Goal: Check status: Check status

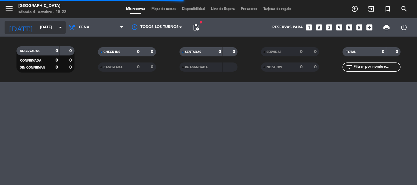
click at [61, 27] on icon "arrow_drop_down" at bounding box center [60, 27] width 7 height 7
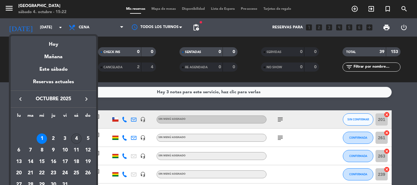
click at [77, 140] on div "4" at bounding box center [76, 139] width 10 height 10
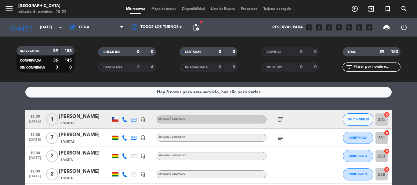
type input "[DATE]"
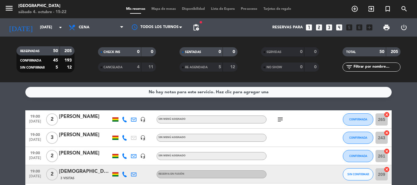
click at [279, 120] on icon "subject" at bounding box center [279, 119] width 7 height 7
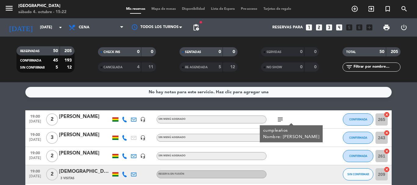
click at [0, 105] on div "No hay notas para este servicio. Haz clic para agregar una 19:00 [DATE] 2 [PERS…" at bounding box center [208, 133] width 417 height 103
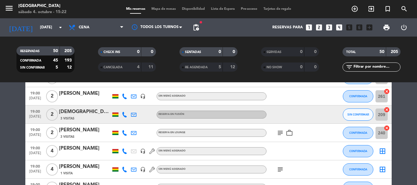
scroll to position [61, 0]
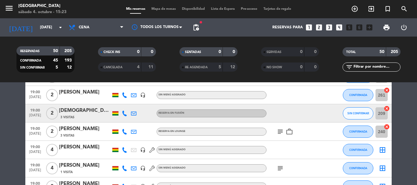
click at [280, 131] on icon "subject" at bounding box center [279, 131] width 7 height 7
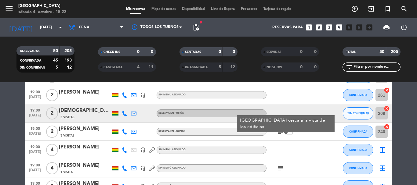
click at [290, 133] on icon "work_outline" at bounding box center [289, 131] width 7 height 7
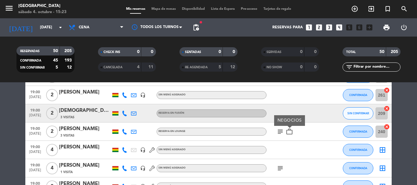
click at [280, 168] on icon "subject" at bounding box center [279, 168] width 7 height 7
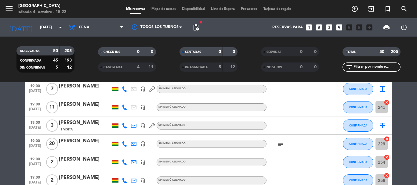
scroll to position [183, 0]
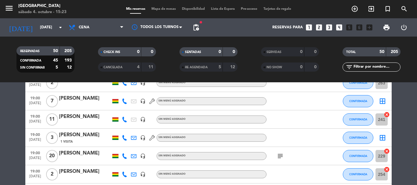
click at [280, 158] on icon "subject" at bounding box center [279, 156] width 7 height 7
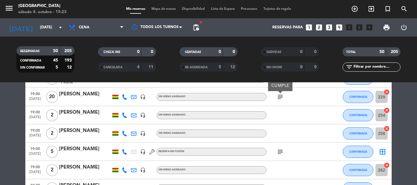
scroll to position [244, 0]
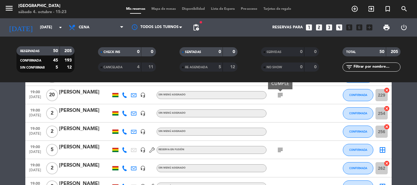
click at [280, 150] on icon "subject" at bounding box center [279, 149] width 7 height 7
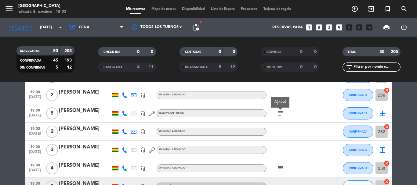
scroll to position [293, 0]
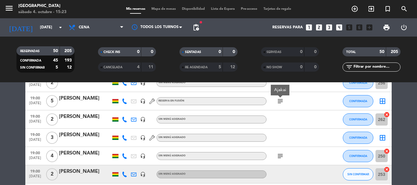
click at [281, 155] on icon "subject" at bounding box center [279, 156] width 7 height 7
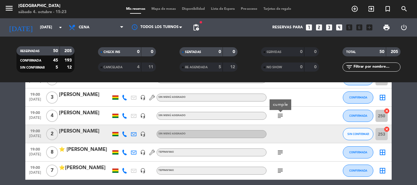
scroll to position [342, 0]
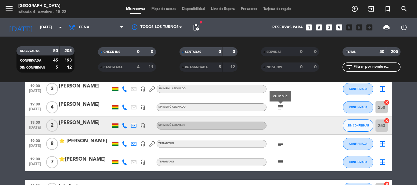
click at [279, 145] on icon "subject" at bounding box center [279, 143] width 7 height 7
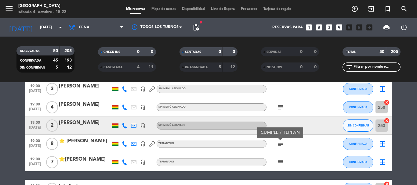
click at [280, 162] on icon "subject" at bounding box center [279, 162] width 7 height 7
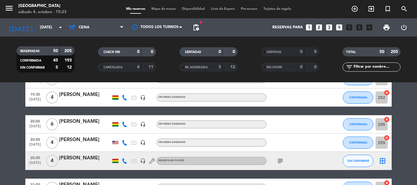
scroll to position [464, 0]
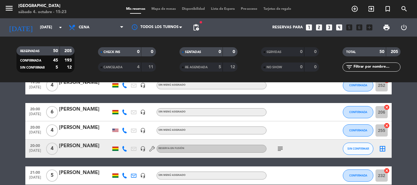
click at [279, 150] on icon "subject" at bounding box center [279, 148] width 7 height 7
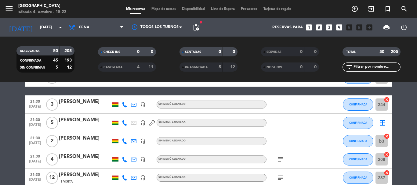
scroll to position [574, 0]
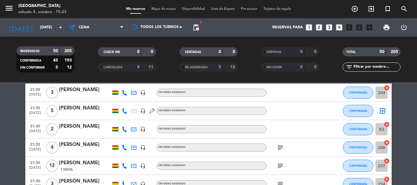
click at [279, 150] on icon "subject" at bounding box center [279, 147] width 7 height 7
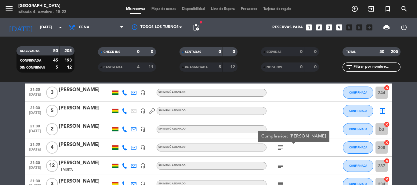
scroll to position [586, 0]
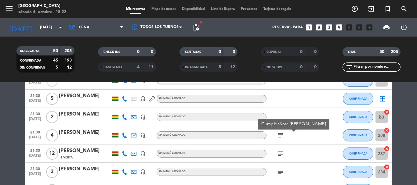
click at [279, 150] on icon "subject" at bounding box center [279, 153] width 7 height 7
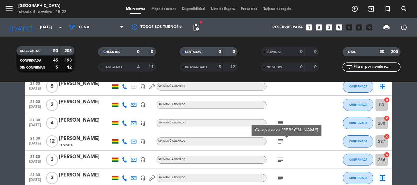
scroll to position [610, 0]
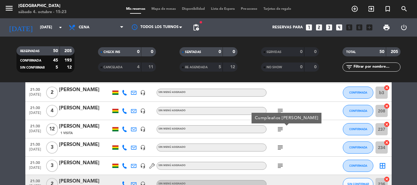
click at [279, 150] on icon "subject" at bounding box center [279, 147] width 7 height 7
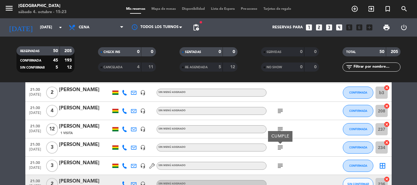
scroll to position [622, 0]
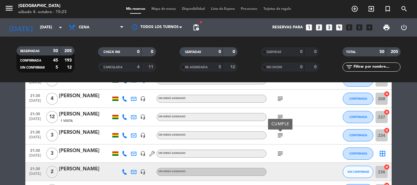
click at [279, 150] on icon "subject" at bounding box center [279, 153] width 7 height 7
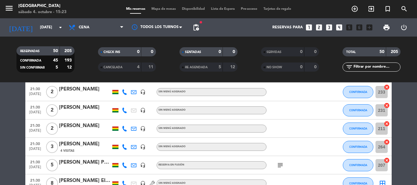
scroll to position [732, 0]
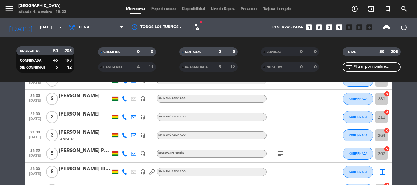
click at [279, 150] on icon "subject" at bounding box center [279, 153] width 7 height 7
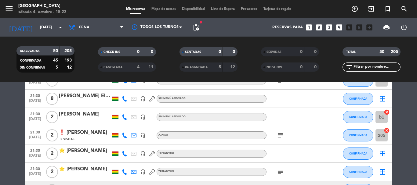
scroll to position [793, 0]
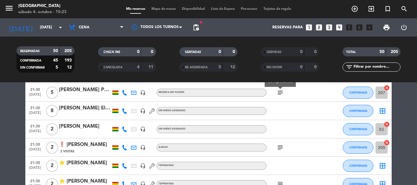
click at [279, 150] on icon "subject" at bounding box center [279, 147] width 7 height 7
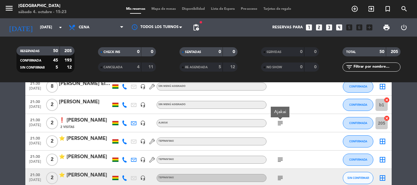
scroll to position [830, 0]
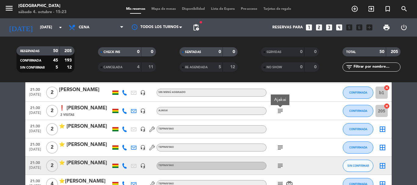
click at [279, 150] on icon "subject" at bounding box center [279, 147] width 7 height 7
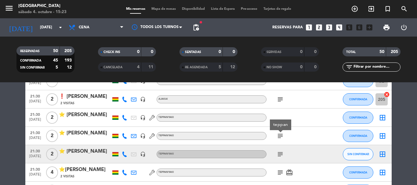
scroll to position [842, 0]
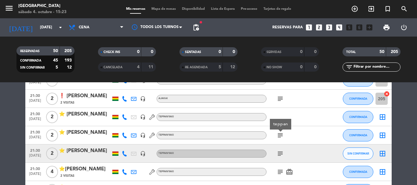
click at [279, 150] on icon "subject" at bounding box center [279, 153] width 7 height 7
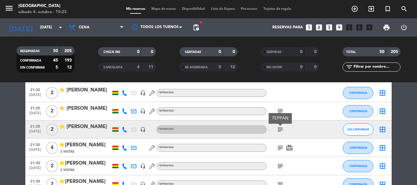
scroll to position [866, 0]
click at [279, 150] on icon "subject" at bounding box center [279, 147] width 7 height 7
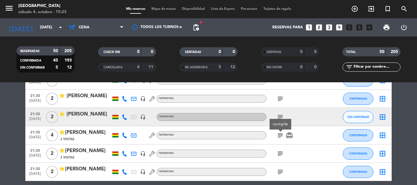
click at [279, 150] on icon "subject" at bounding box center [279, 153] width 7 height 7
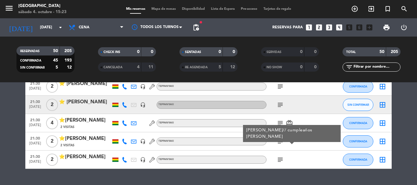
scroll to position [903, 0]
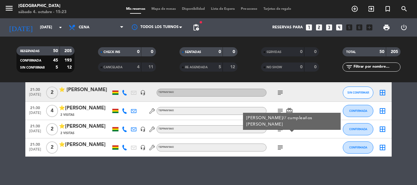
click at [279, 150] on icon "subject" at bounding box center [279, 147] width 7 height 7
